Goal: Information Seeking & Learning: Learn about a topic

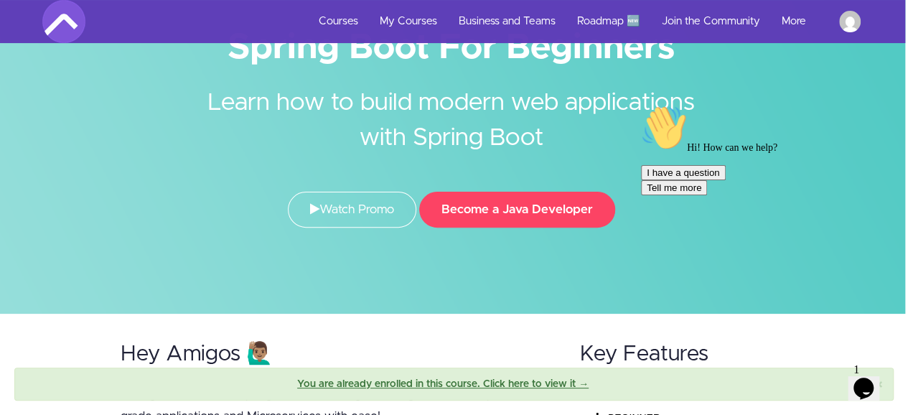
scroll to position [0, 3]
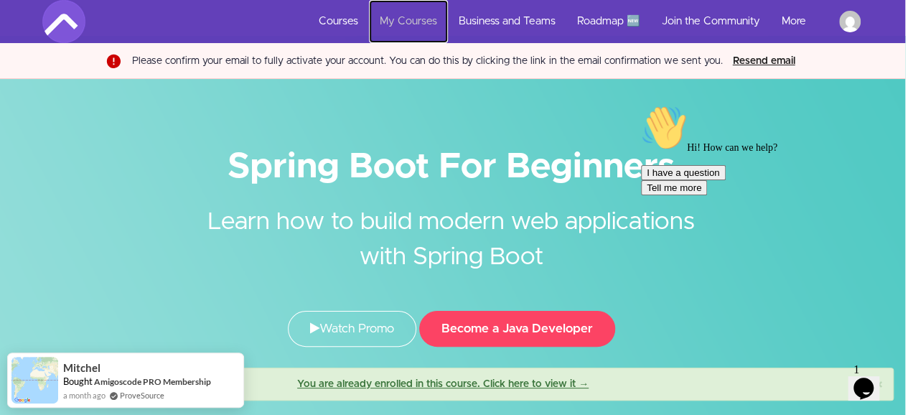
click at [405, 17] on link "My Courses" at bounding box center [408, 21] width 79 height 43
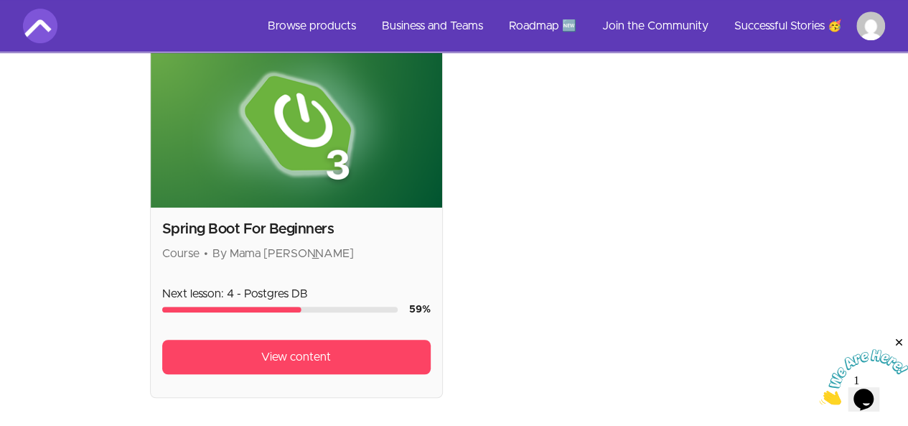
scroll to position [374, 0]
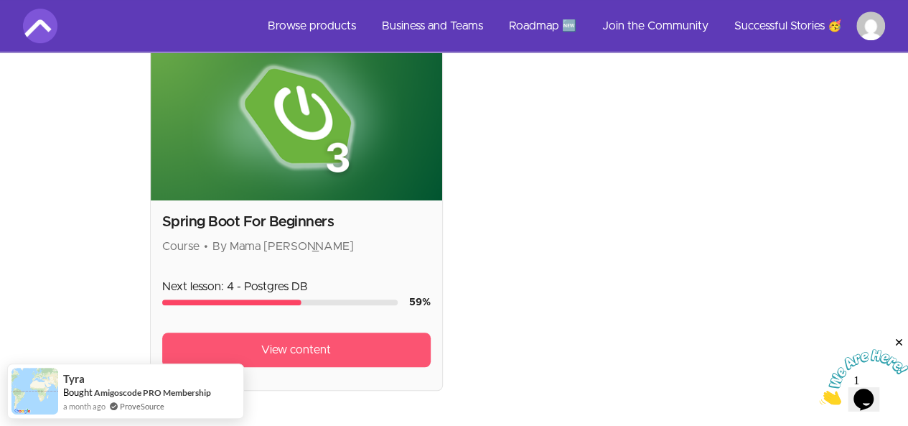
click at [197, 332] on link "View content" at bounding box center [296, 349] width 268 height 34
